Goal: Task Accomplishment & Management: Manage account settings

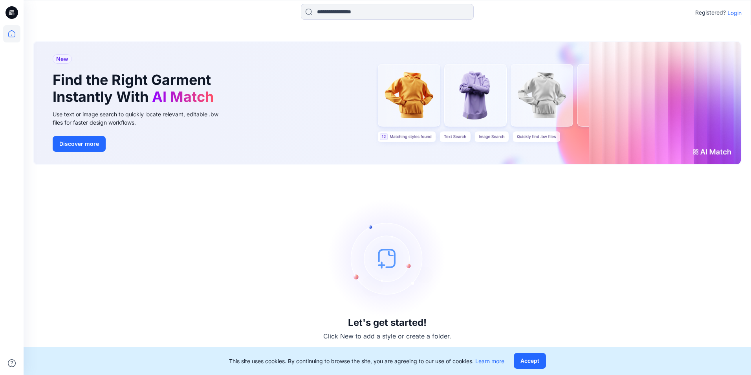
click at [739, 11] on p "Login" at bounding box center [735, 13] width 14 height 8
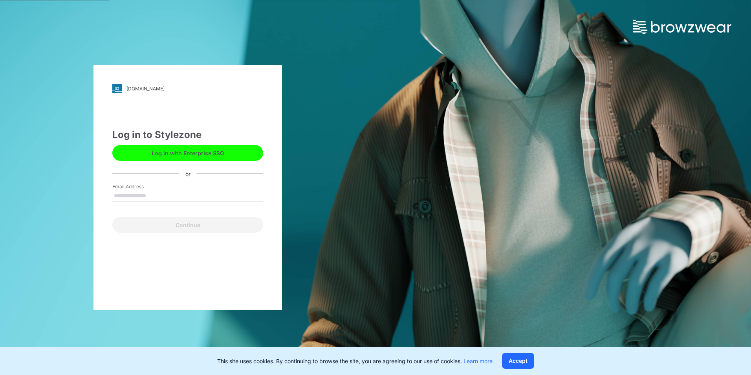
click at [138, 195] on input "Email Address" at bounding box center [187, 196] width 151 height 12
type input "**********"
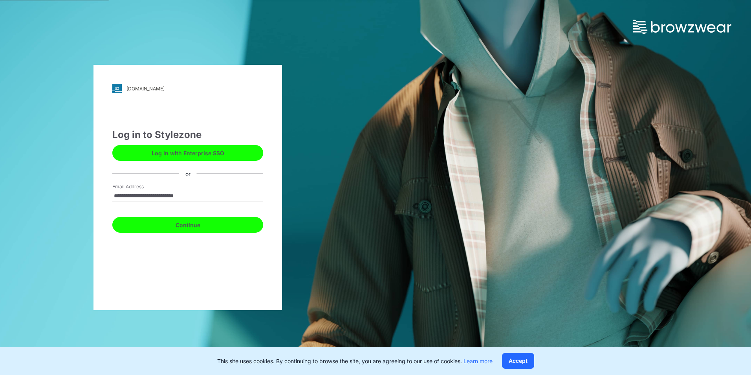
click at [165, 225] on button "Continue" at bounding box center [187, 225] width 151 height 16
